Goal: Navigation & Orientation: Find specific page/section

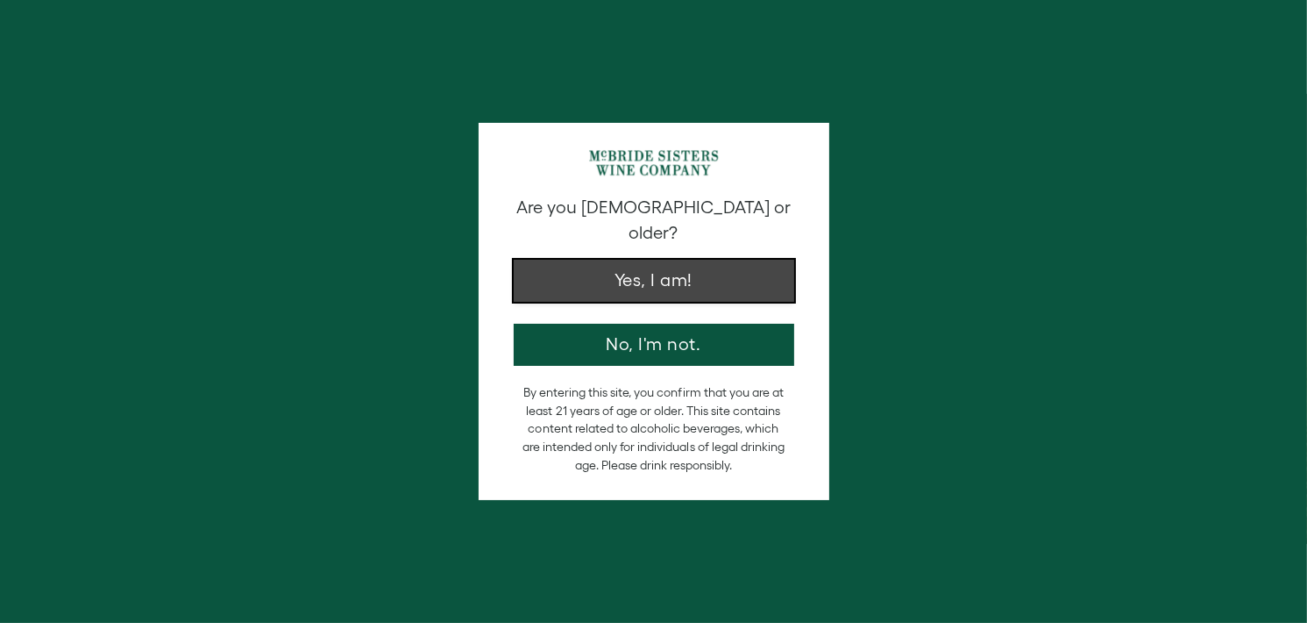
click at [665, 267] on button "Yes, I am!" at bounding box center [654, 281] width 281 height 42
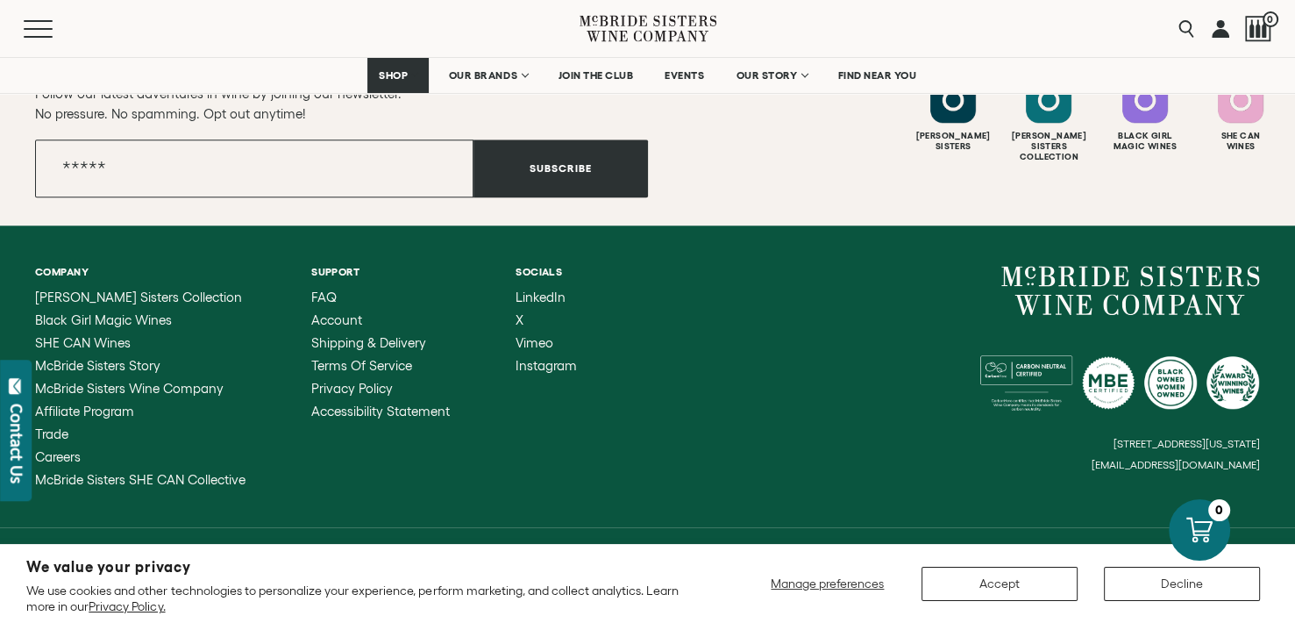
scroll to position [8039, 0]
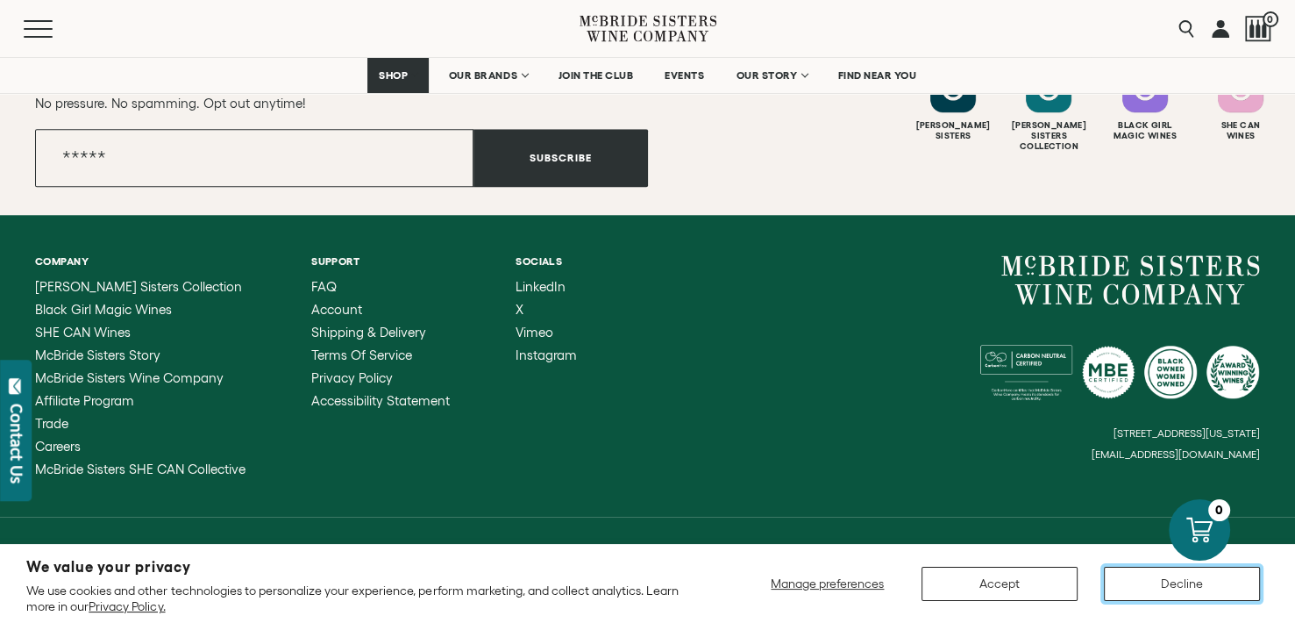
click at [1206, 585] on button "Decline" at bounding box center [1182, 583] width 156 height 34
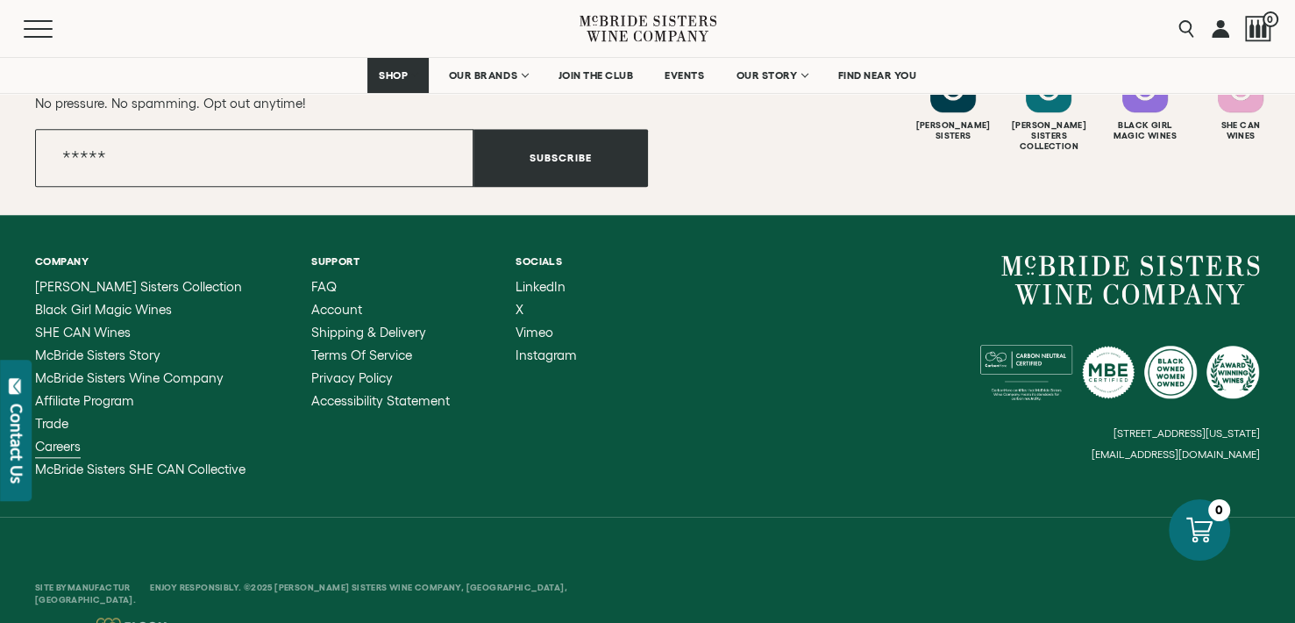
click at [56, 438] on span "Careers" at bounding box center [58, 445] width 46 height 15
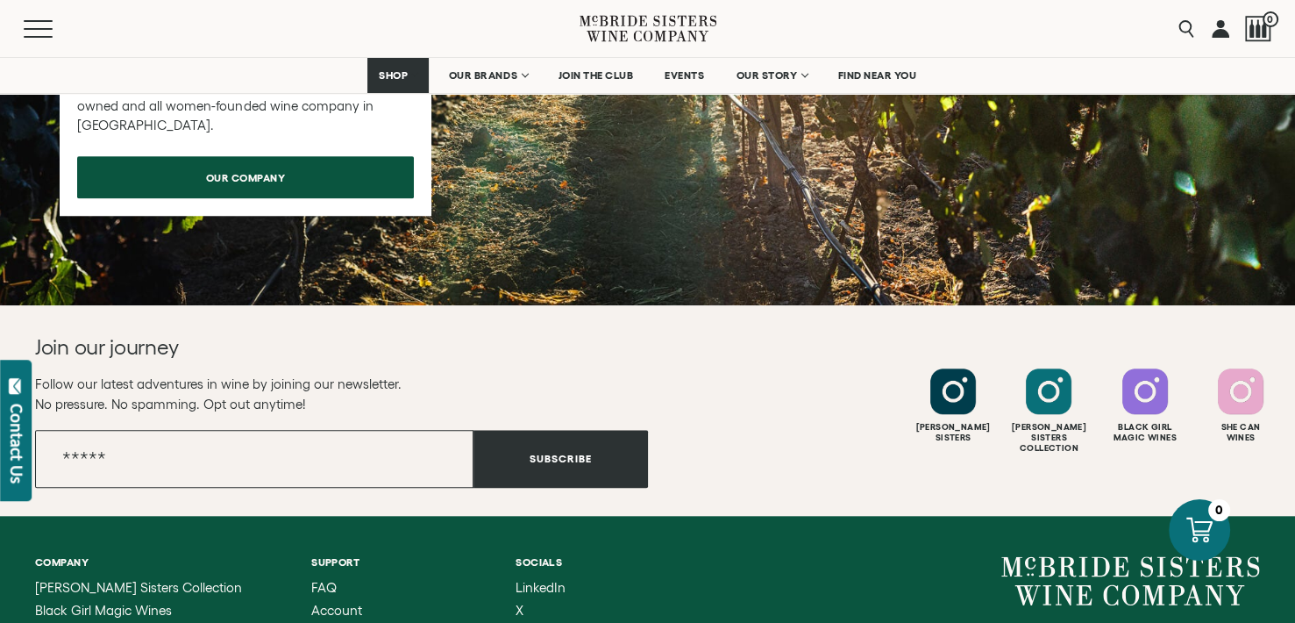
scroll to position [1588, 0]
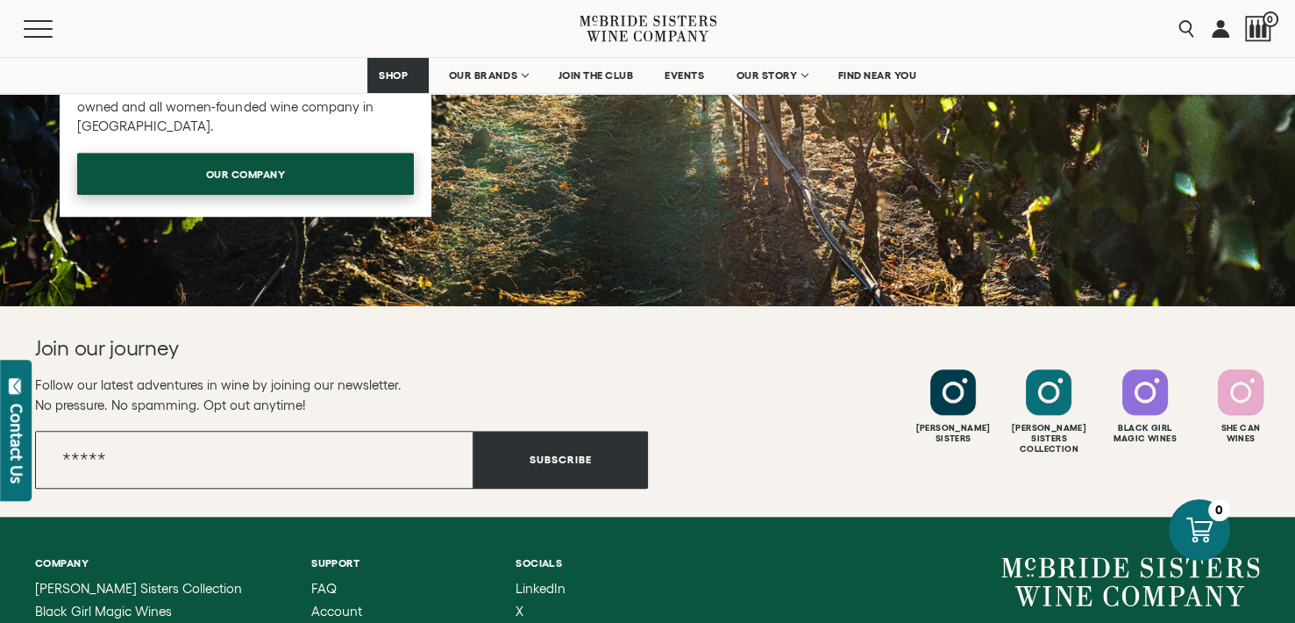
click at [364, 190] on link "our company" at bounding box center [245, 174] width 337 height 42
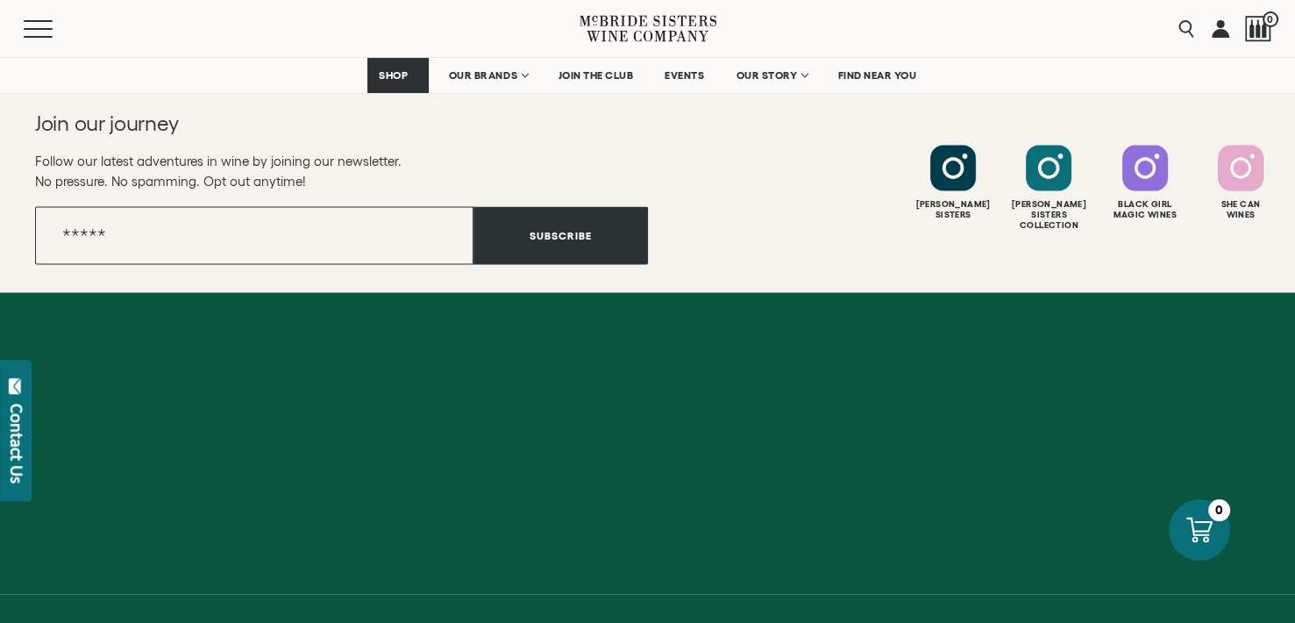
scroll to position [3176, 0]
